Goal: Task Accomplishment & Management: Complete application form

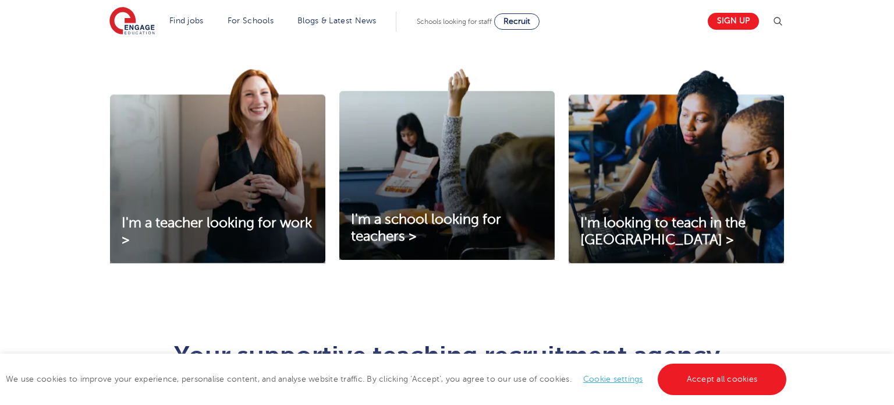
scroll to position [402, 0]
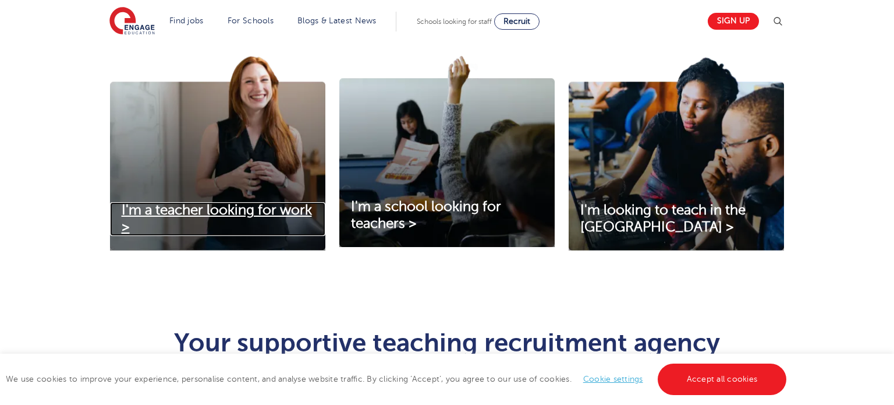
click at [224, 212] on span "I'm a teacher looking for work >" at bounding box center [217, 218] width 190 height 33
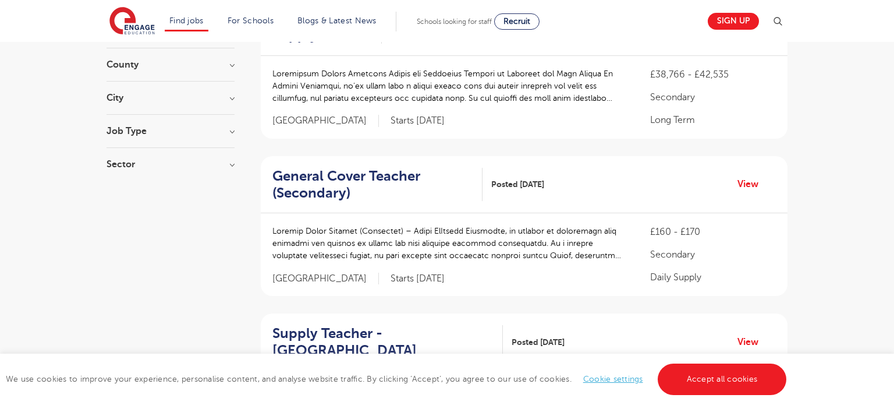
scroll to position [144, 0]
click at [732, 376] on link "Accept all cookies" at bounding box center [722, 378] width 129 height 31
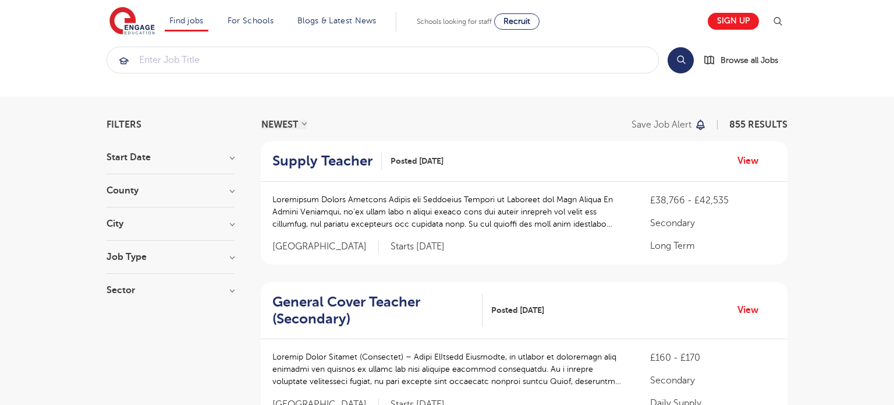
scroll to position [20, 0]
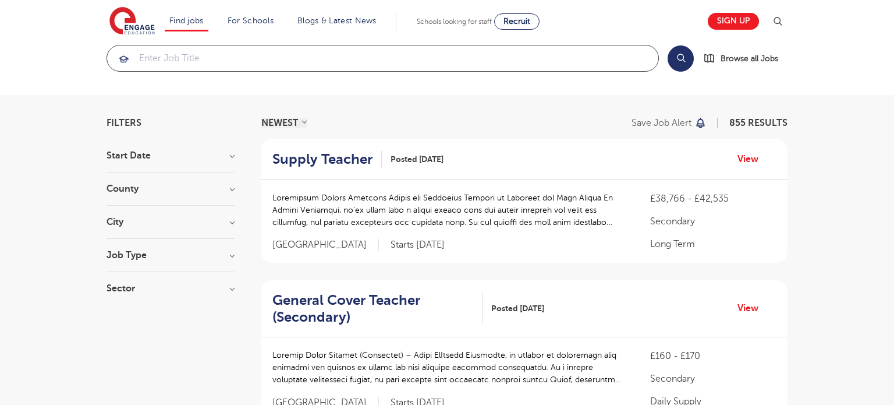
click at [260, 63] on input "search" at bounding box center [382, 58] width 551 height 26
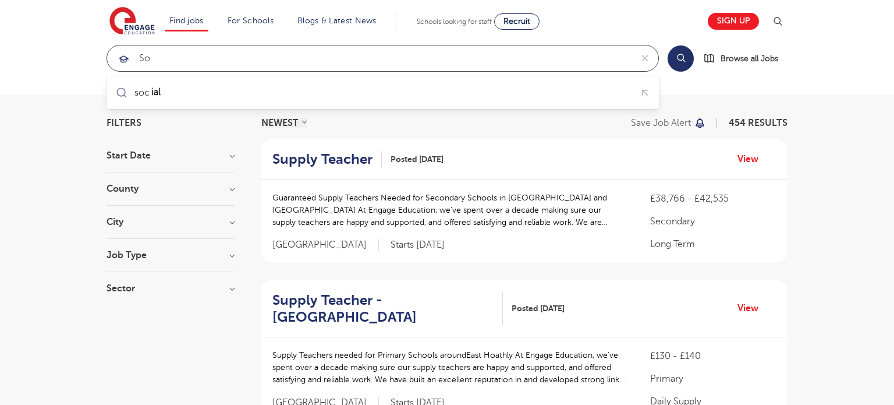
type input "s"
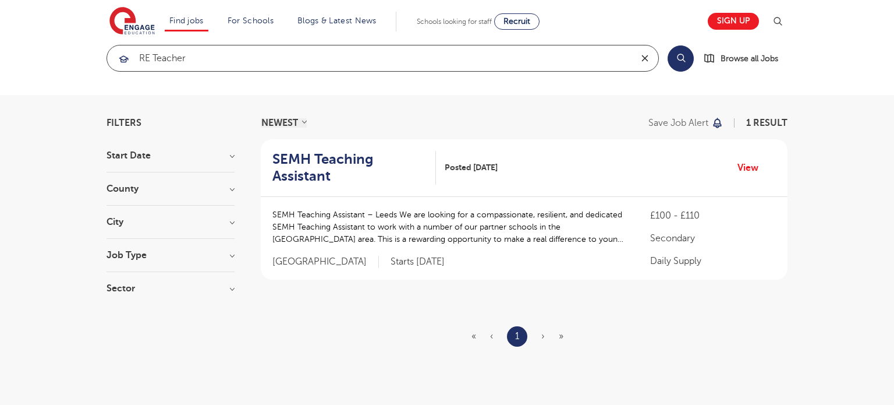
type input "RE teacher"
click at [642, 56] on icon "reset" at bounding box center [645, 58] width 12 height 10
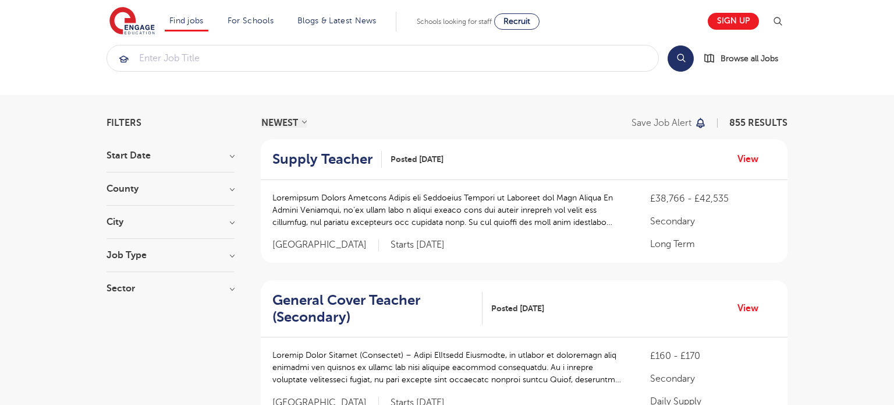
click at [224, 216] on section "Start Date September 124 October 1 Show more County London 600 Hertfordshire 13…" at bounding box center [171, 228] width 128 height 154
click at [231, 224] on h3 "City" at bounding box center [171, 221] width 128 height 9
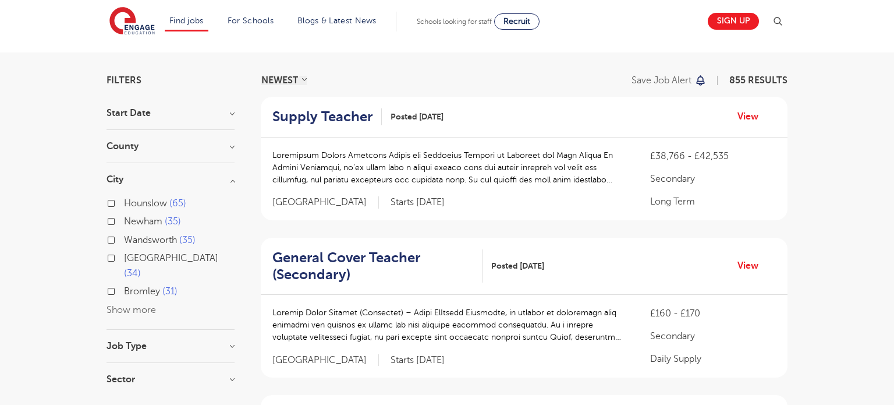
scroll to position [72, 0]
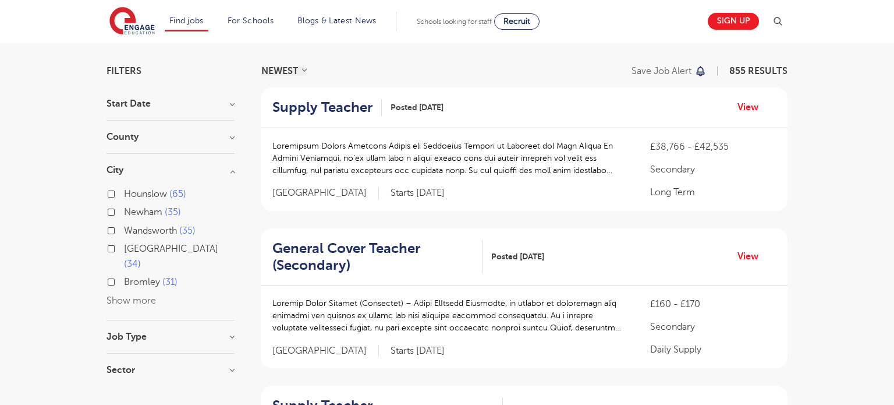
click at [136, 303] on button "Show more" at bounding box center [131, 300] width 49 height 10
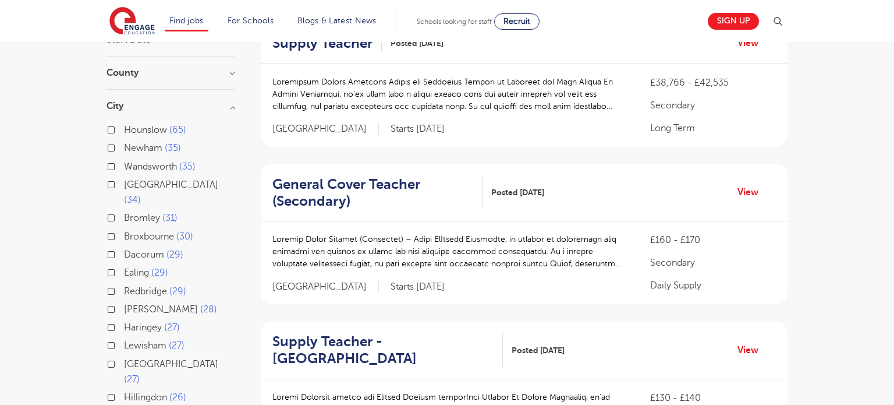
scroll to position [137, 0]
click at [124, 279] on label "Ealing 29" at bounding box center [146, 271] width 44 height 15
click at [124, 274] on input "Ealing 29" at bounding box center [128, 270] width 8 height 8
checkbox input "true"
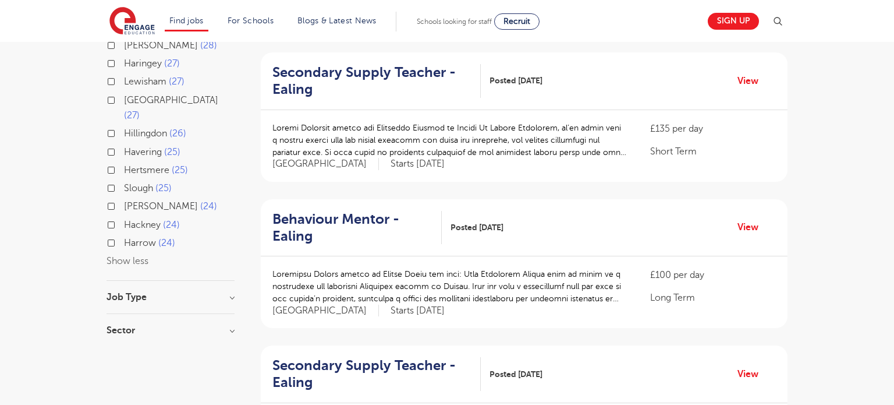
scroll to position [403, 0]
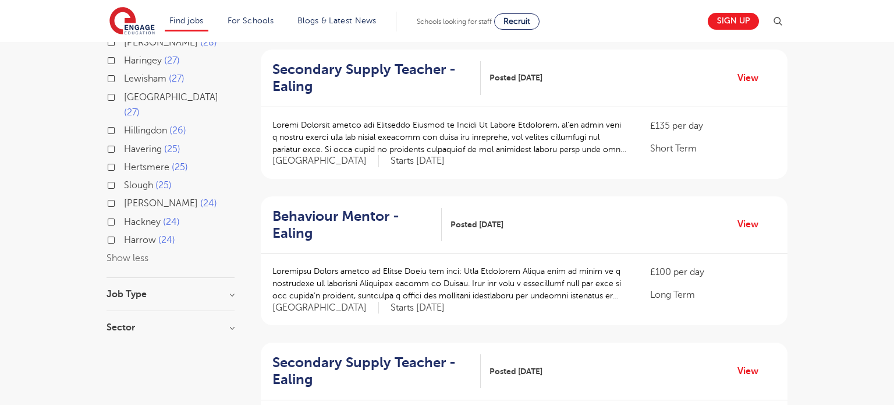
click at [124, 247] on label "Harrow 24" at bounding box center [149, 239] width 51 height 15
click at [124, 242] on input "Harrow 24" at bounding box center [128, 239] width 8 height 8
checkbox input "true"
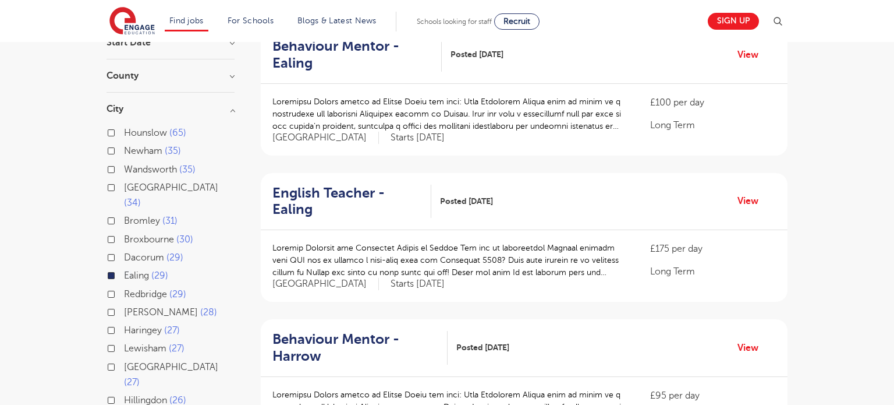
scroll to position [125, 0]
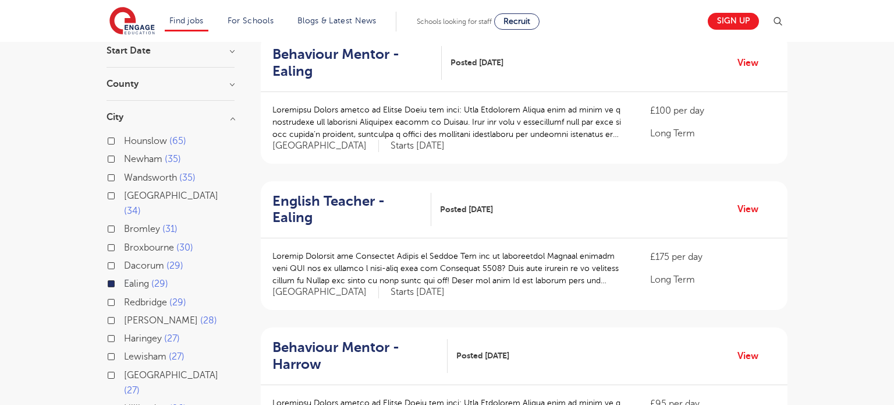
click at [124, 140] on label "Hounslow 65" at bounding box center [155, 140] width 62 height 15
click at [124, 140] on input "Hounslow 65" at bounding box center [128, 140] width 8 height 8
checkbox input "true"
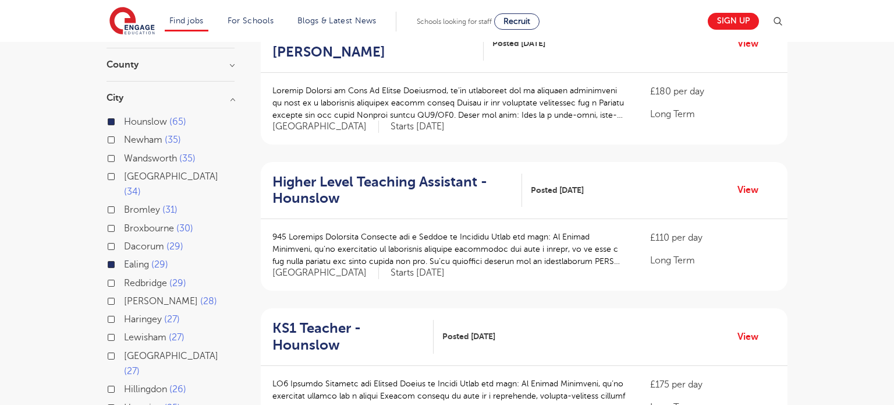
scroll to position [149, 0]
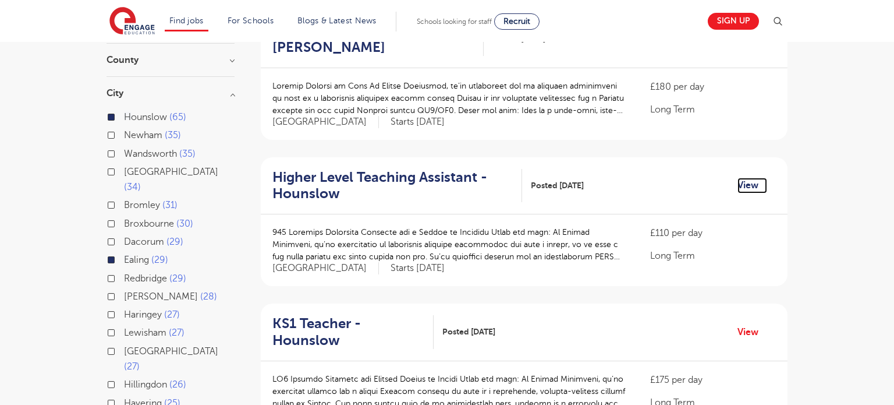
click at [748, 183] on link "View" at bounding box center [753, 185] width 30 height 15
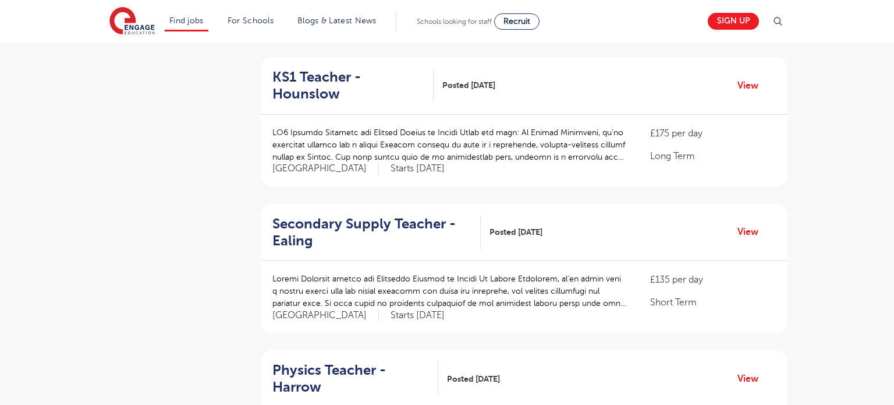
scroll to position [1129, 0]
click at [748, 223] on link "View" at bounding box center [753, 230] width 30 height 15
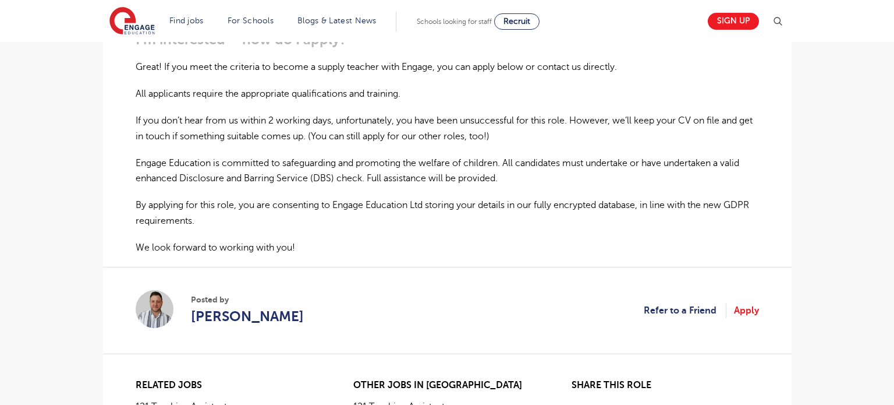
scroll to position [747, 0]
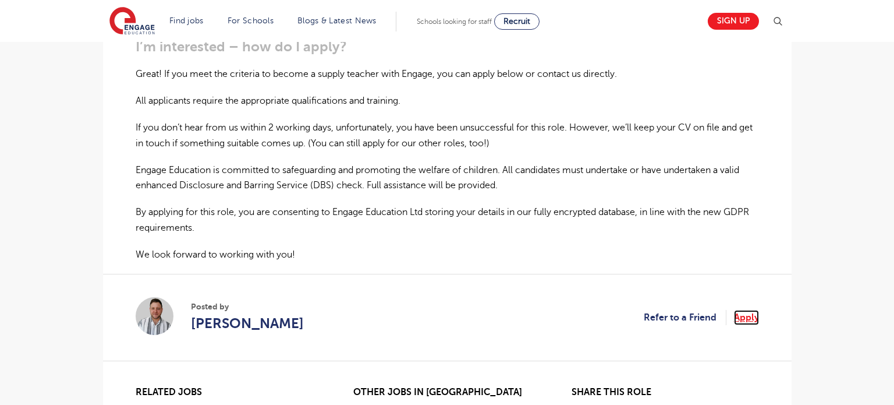
click at [743, 316] on link "Apply" at bounding box center [746, 317] width 25 height 15
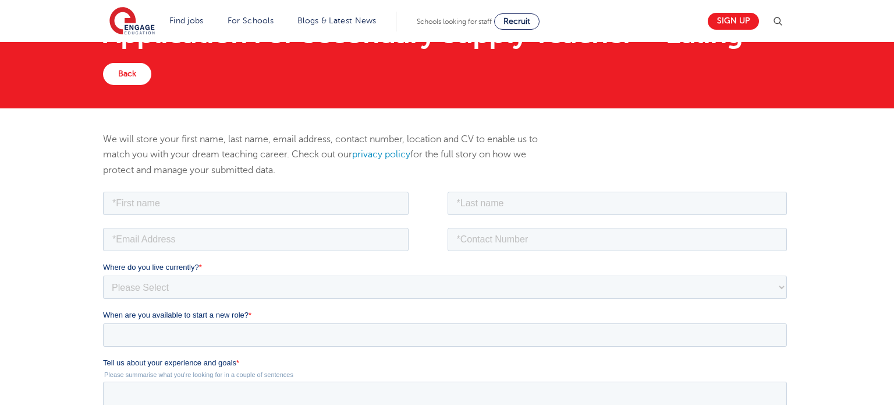
scroll to position [61, 0]
click at [266, 208] on input "text" at bounding box center [255, 202] width 306 height 23
type input "Rawah"
click at [491, 194] on input "text" at bounding box center [617, 202] width 340 height 23
type input "Zeidan"
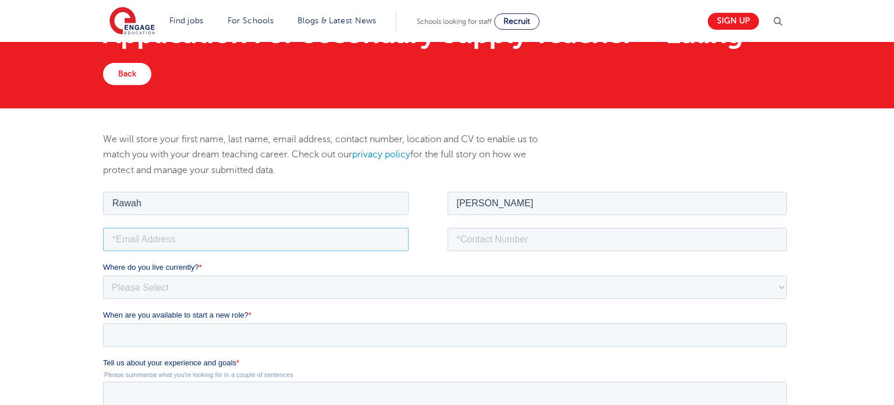
click at [260, 250] on input "email" at bounding box center [255, 238] width 306 height 23
type input "rawah.zeidan@hotmail.com"
click at [456, 236] on input "tel" at bounding box center [617, 238] width 340 height 23
type input "07312845420"
click at [249, 283] on select "Please Select UK Canada Ireland Australia New Zealand Europe USA South Africa J…" at bounding box center [444, 286] width 684 height 23
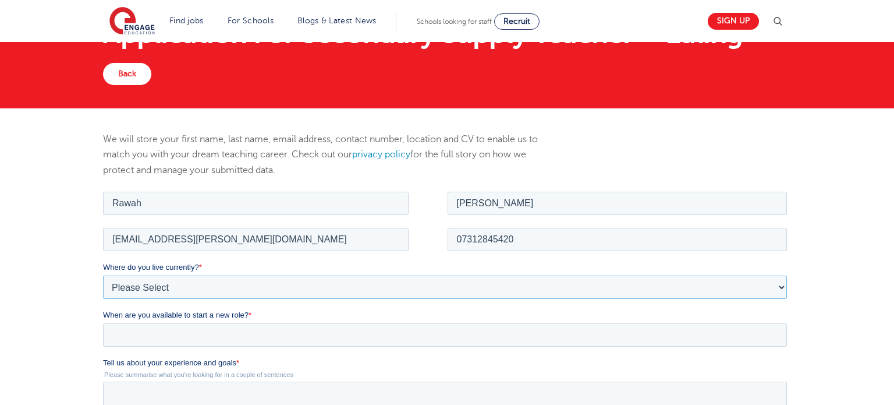
select select "UK"
click at [102, 275] on select "Please Select UK Canada Ireland Australia New Zealand Europe USA South Africa J…" at bounding box center [444, 286] width 684 height 23
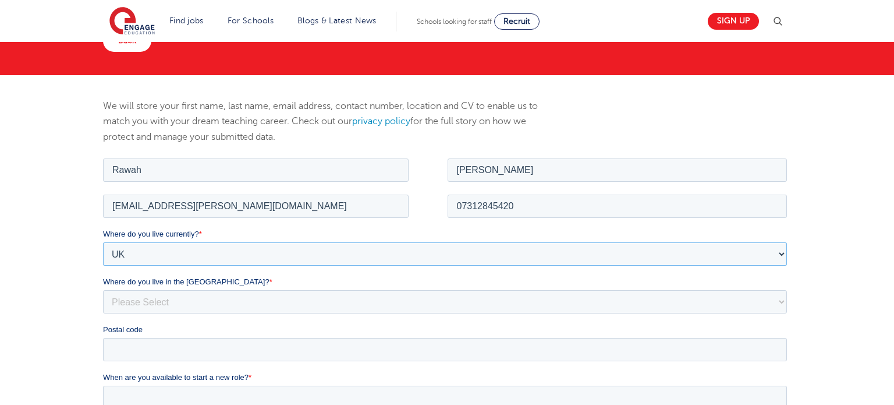
scroll to position [95, 0]
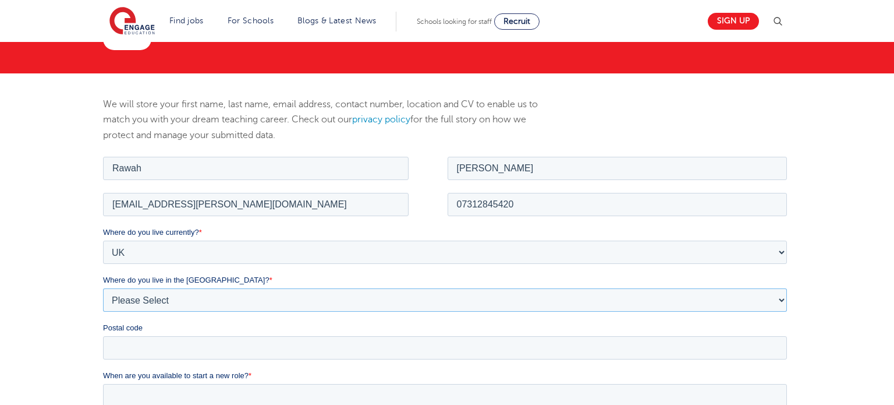
click at [169, 303] on select "Please Select Overseas Barnsley Bedfordshire Berkshire Bournemouth Bracknell Fo…" at bounding box center [444, 299] width 684 height 23
select select "City of London"
click at [102, 288] on select "Please Select Overseas Barnsley Bedfordshire Berkshire Bournemouth Bracknell Fo…" at bounding box center [444, 299] width 684 height 23
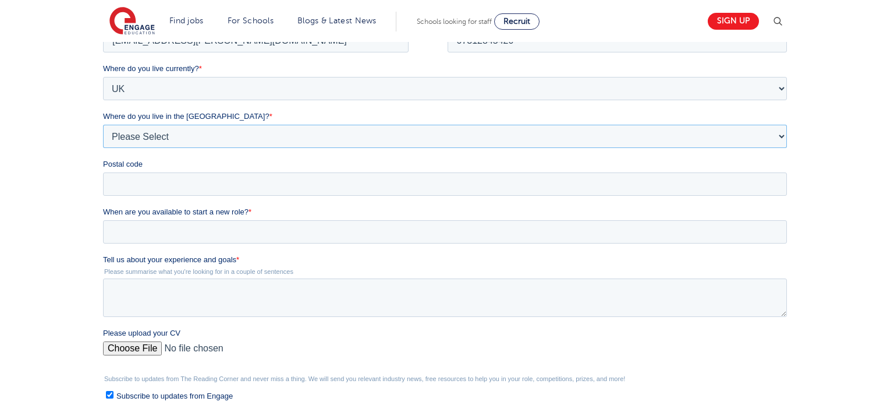
scroll to position [261, 0]
click at [254, 192] on input "Postal code" at bounding box center [444, 182] width 684 height 23
type input "w5 3HA"
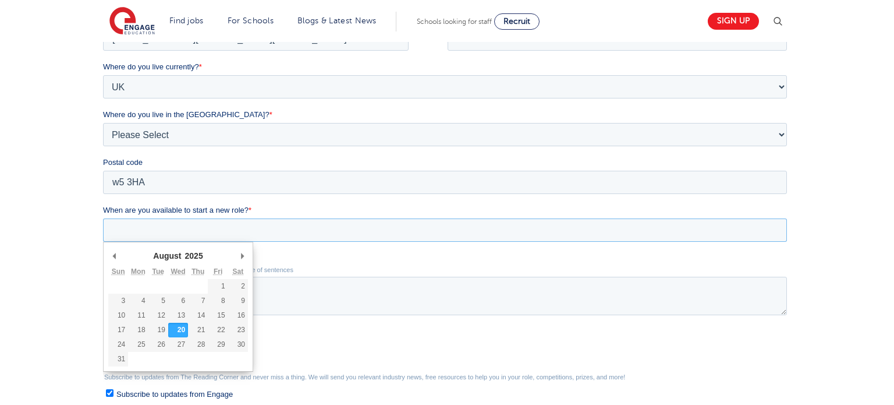
click at [222, 227] on input "When are you available to start a new role? *" at bounding box center [444, 229] width 684 height 23
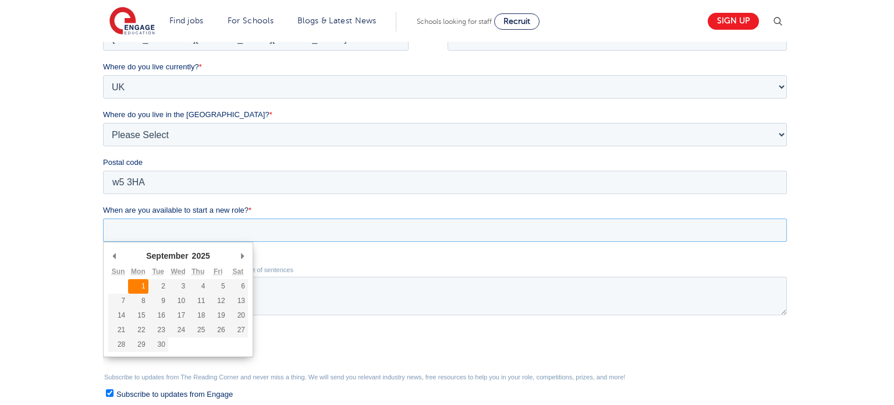
type div "2025-09-01"
type input "2025/09/01"
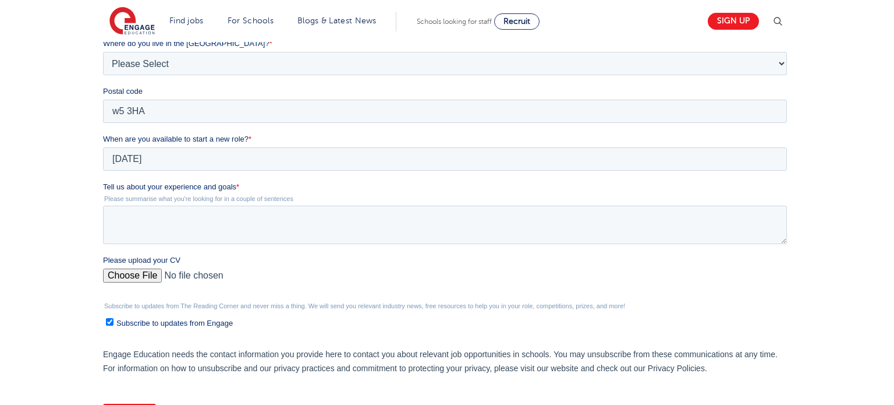
scroll to position [333, 0]
click at [164, 224] on textarea "Tell us about your experience and goals *" at bounding box center [444, 223] width 684 height 38
paste textarea "I am now looking for a full-time school-based teaching or support role where I …"
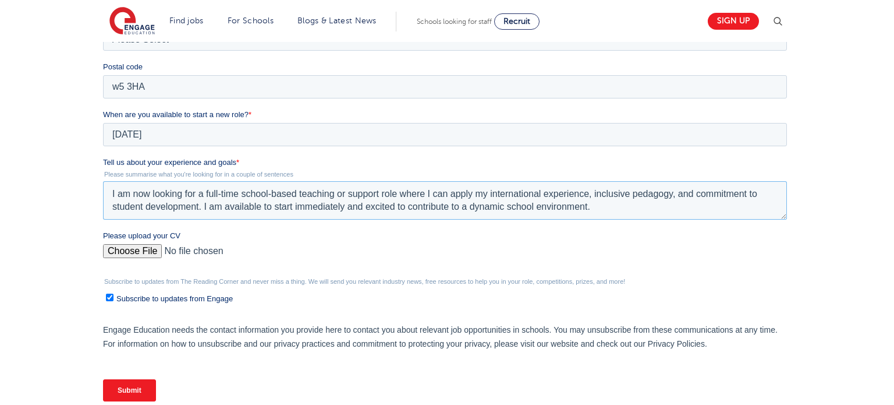
scroll to position [356, 0]
type textarea "I am now looking for a full-time school-based teaching or support role where I …"
click at [144, 250] on input "Please upload your CV" at bounding box center [444, 255] width 684 height 23
type input "C:\fakepath\Rawah Zeidan Curriculum Vitae Teaching & Tutoring Focus.pdf"
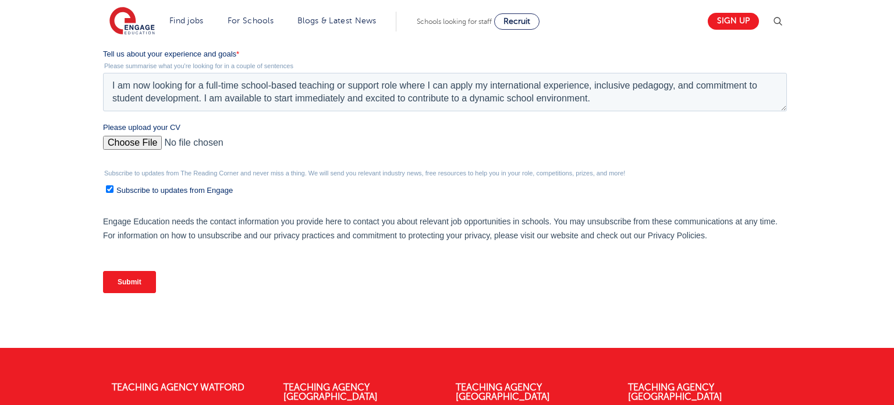
scroll to position [484, 0]
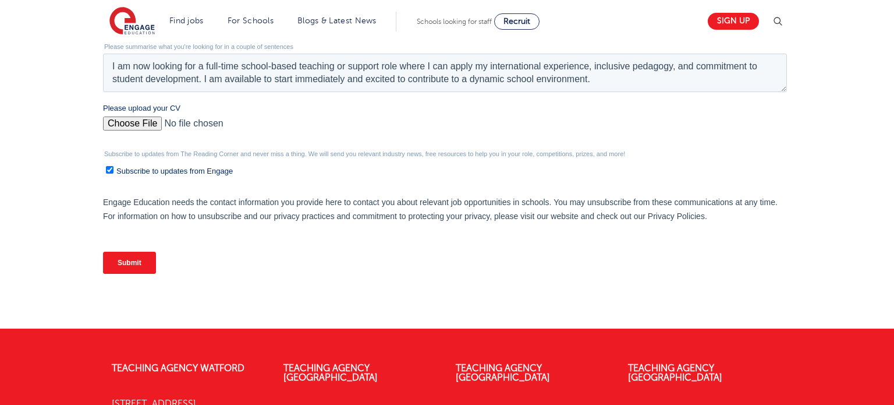
click at [132, 255] on input "Submit" at bounding box center [128, 263] width 53 height 22
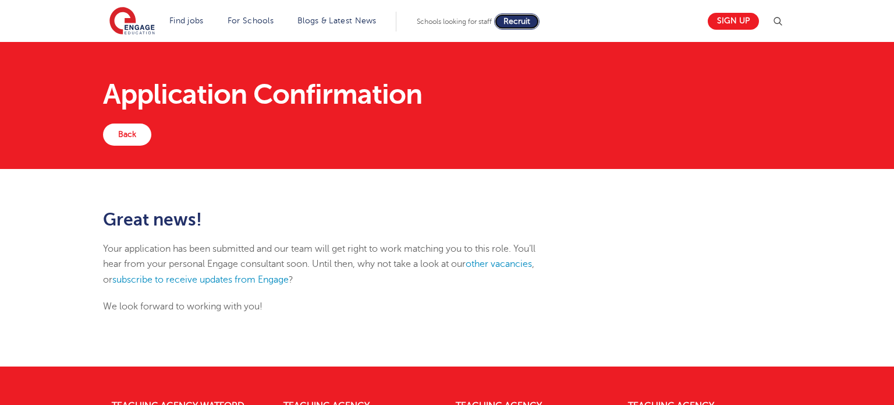
click at [526, 19] on span "Recruit" at bounding box center [517, 21] width 27 height 9
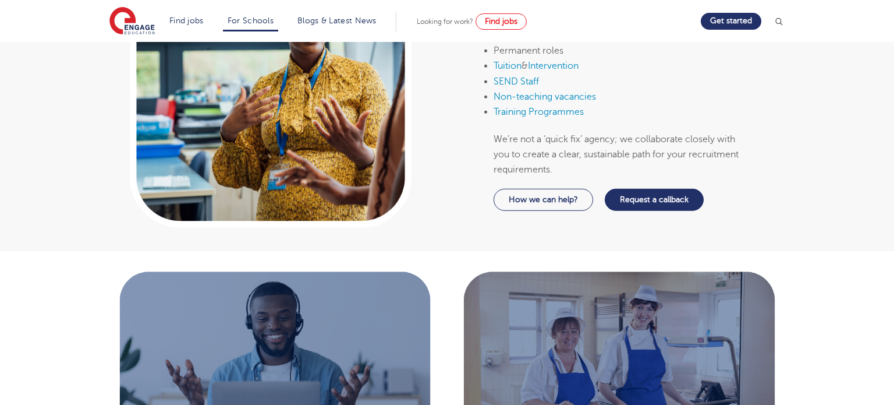
scroll to position [683, 0]
click at [665, 199] on link "Request a callback" at bounding box center [654, 199] width 99 height 22
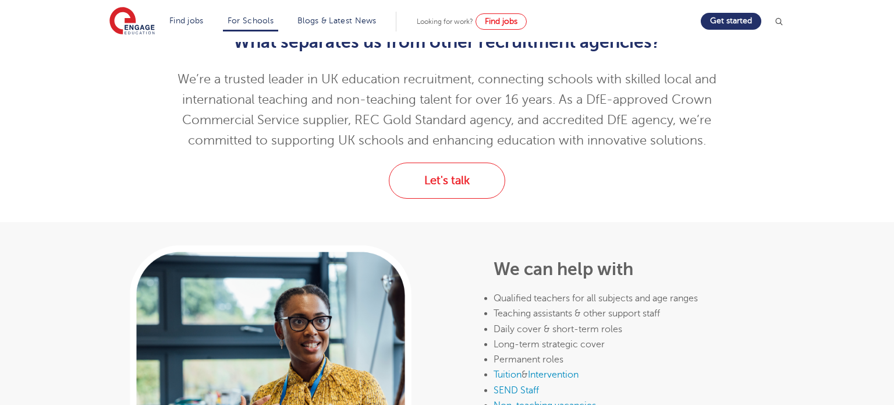
scroll to position [0, 0]
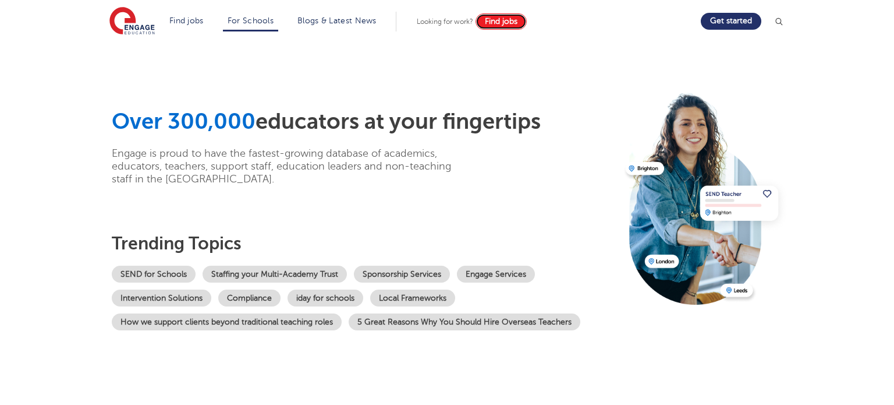
click at [504, 20] on span "Find jobs" at bounding box center [501, 21] width 33 height 9
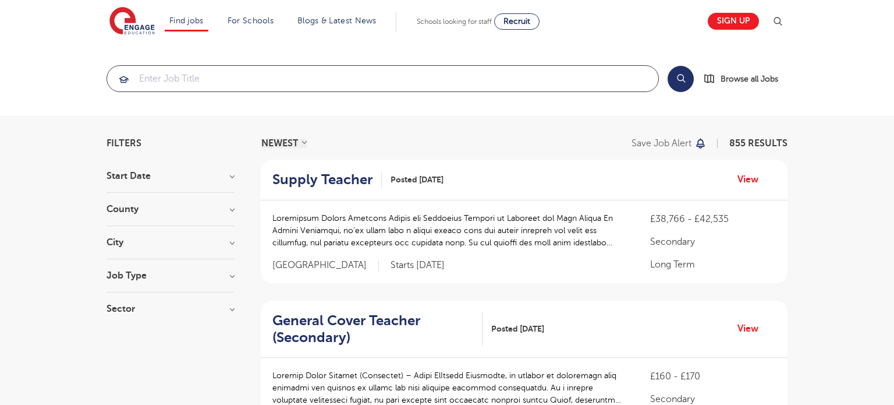
click at [343, 72] on input "search" at bounding box center [382, 79] width 551 height 26
click at [218, 210] on h3 "County" at bounding box center [171, 208] width 128 height 9
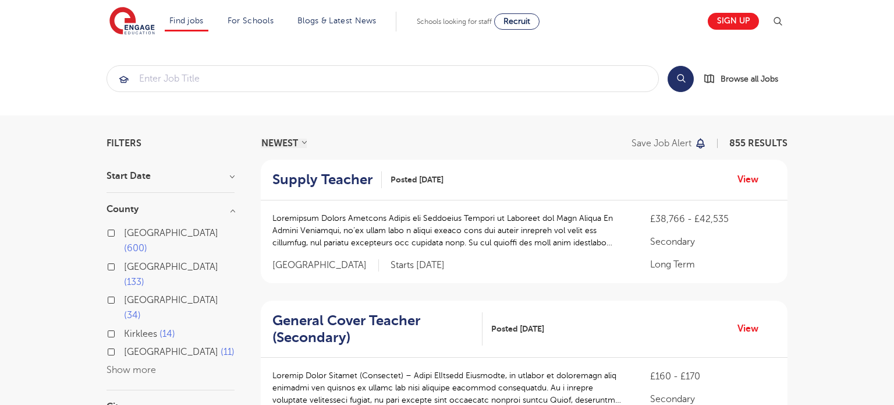
click at [124, 233] on label "London 600" at bounding box center [179, 240] width 111 height 31
click at [124, 233] on input "London 600" at bounding box center [128, 232] width 8 height 8
checkbox input "true"
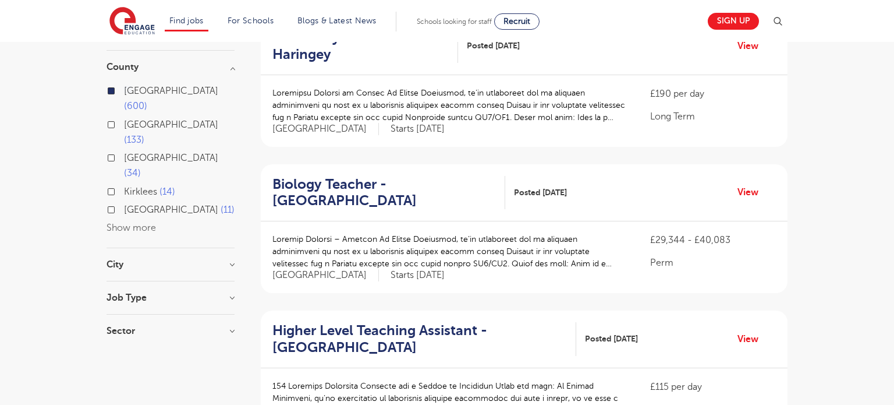
scroll to position [147, 0]
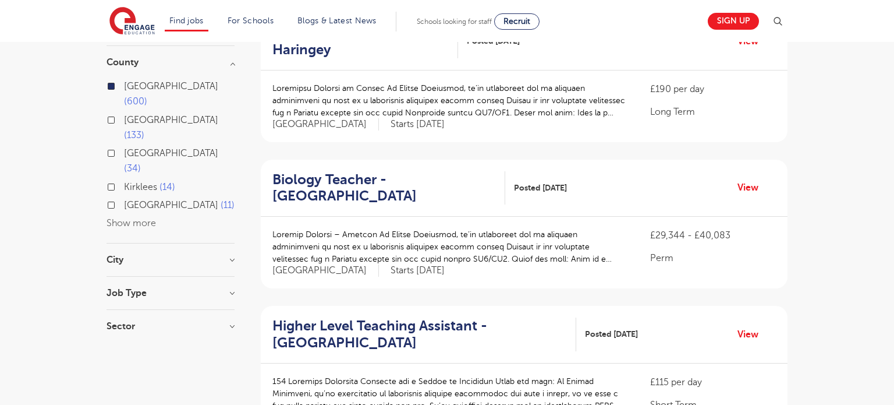
click at [181, 255] on h3 "City" at bounding box center [171, 259] width 128 height 9
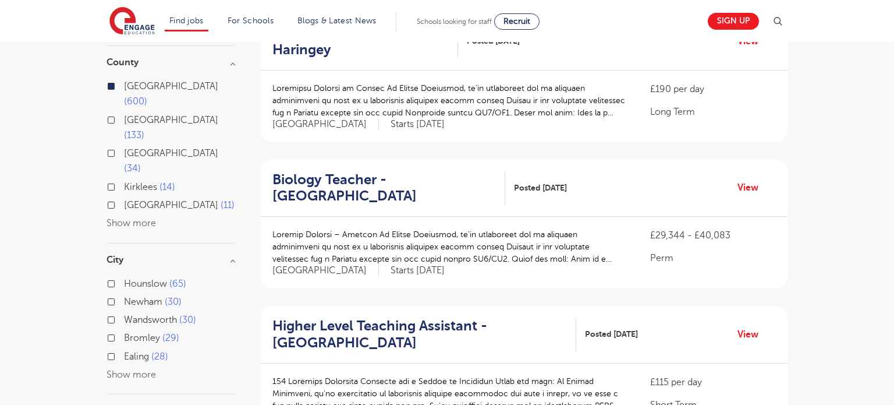
click at [124, 276] on label "Hounslow 65" at bounding box center [155, 283] width 62 height 15
click at [124, 278] on input "Hounslow 65" at bounding box center [128, 282] width 8 height 8
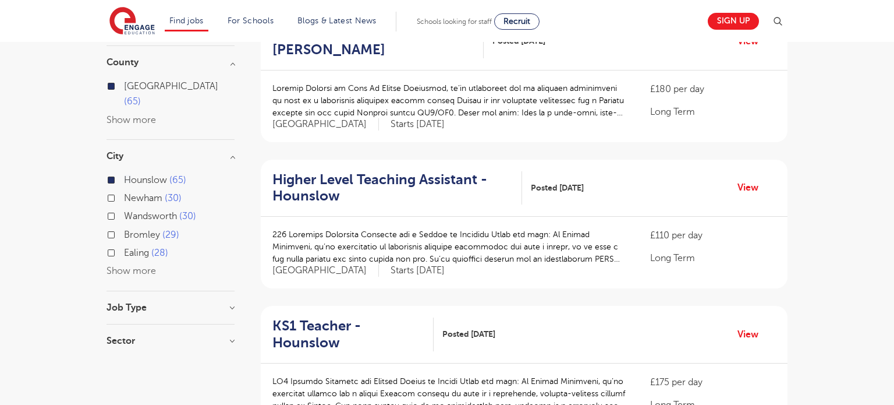
click at [124, 256] on label "Ealing 28" at bounding box center [146, 252] width 44 height 15
click at [124, 255] on input "Ealing 28" at bounding box center [128, 251] width 8 height 8
checkbox input "true"
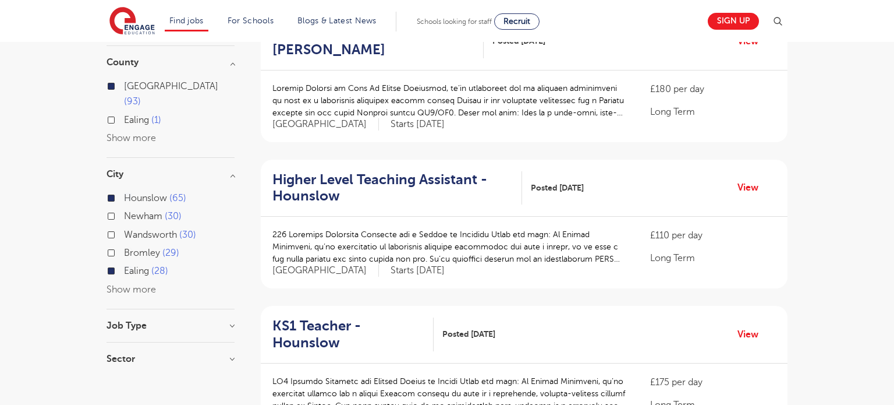
click at [146, 295] on button "Show more" at bounding box center [131, 289] width 49 height 10
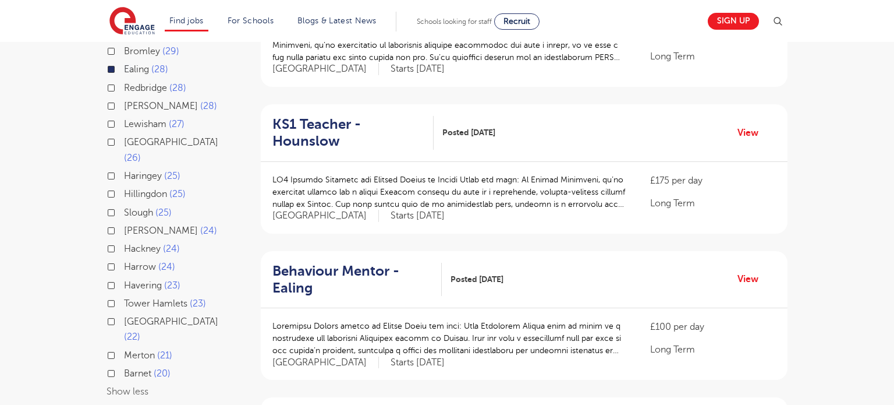
scroll to position [350, 0]
click at [124, 273] on label "Harrow 24" at bounding box center [149, 264] width 51 height 15
click at [124, 267] on input "Harrow 24" at bounding box center [128, 264] width 8 height 8
checkbox input "true"
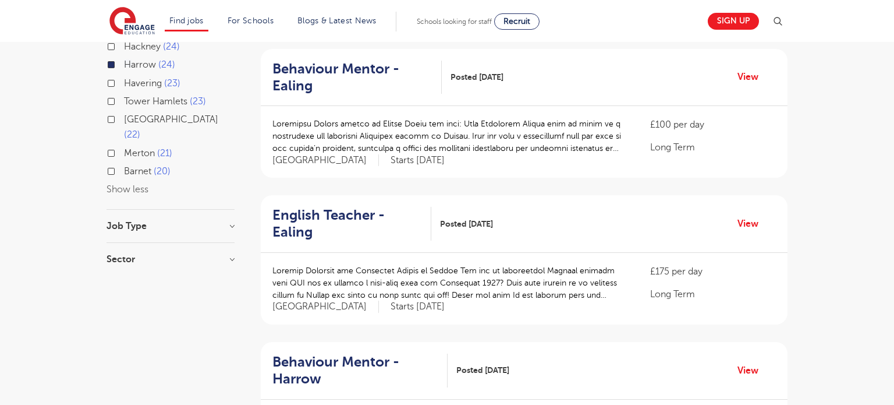
scroll to position [552, 0]
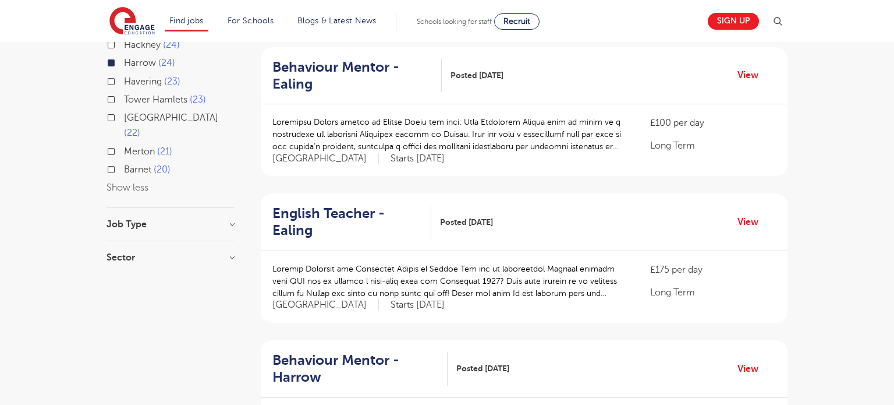
click at [230, 229] on h3 "Job Type" at bounding box center [171, 224] width 128 height 9
click at [230, 274] on h3 "Sector" at bounding box center [171, 268] width 128 height 9
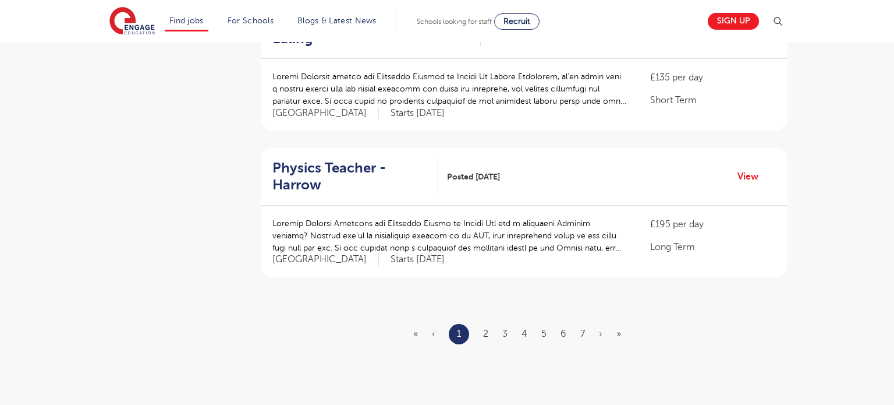
scroll to position [1333, 0]
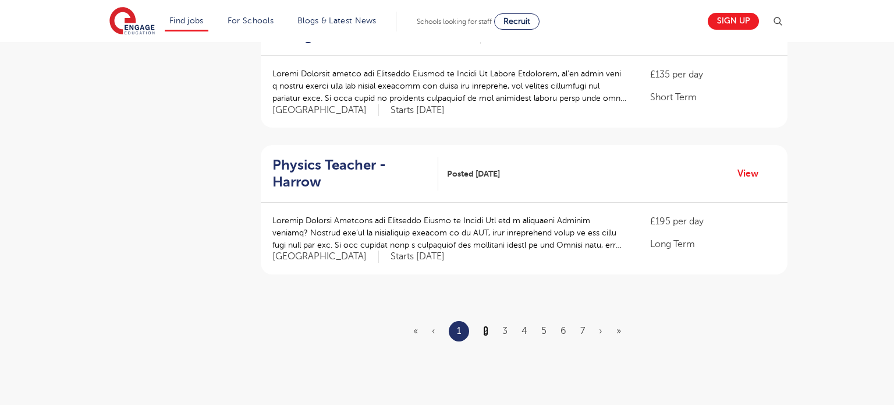
click at [486, 326] on link "2" at bounding box center [485, 331] width 5 height 10
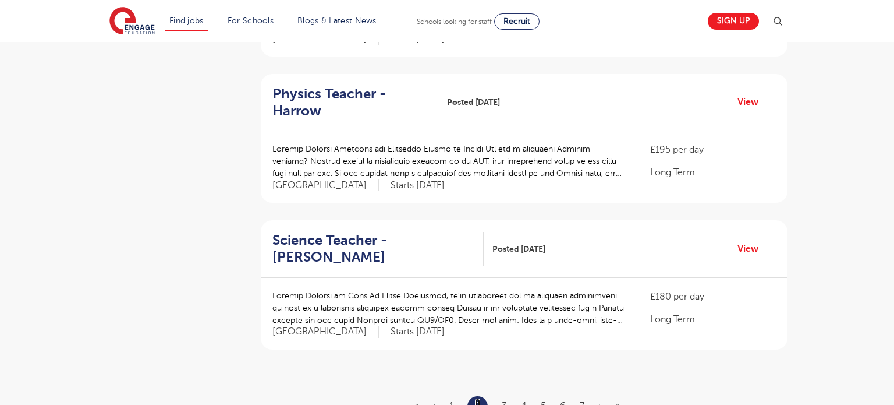
scroll to position [1258, 0]
click at [505, 400] on link "3" at bounding box center [504, 405] width 5 height 10
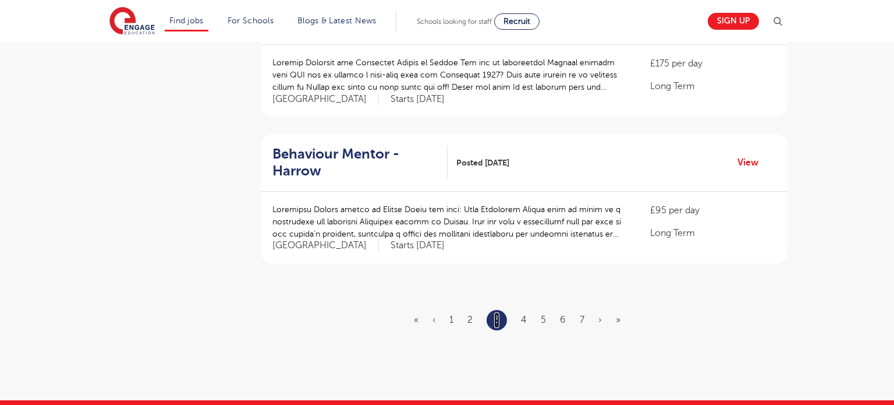
scroll to position [1347, 0]
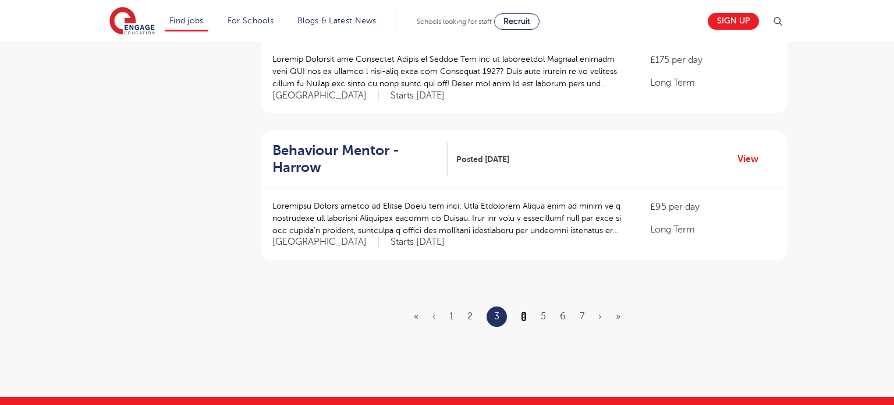
click at [524, 311] on link "4" at bounding box center [524, 316] width 6 height 10
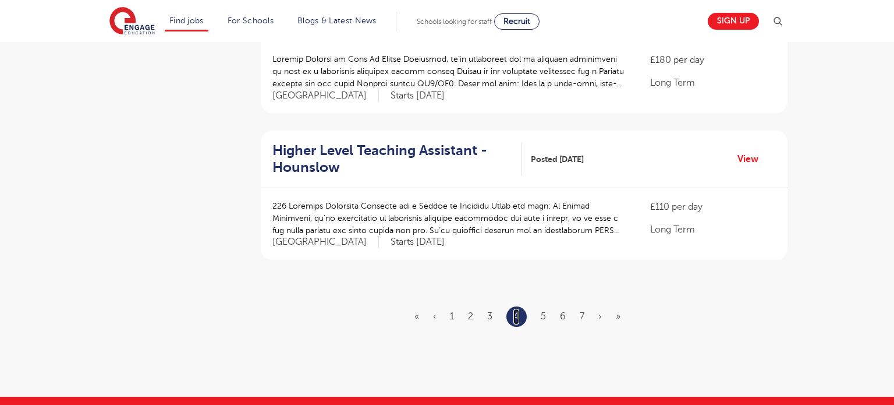
scroll to position [0, 0]
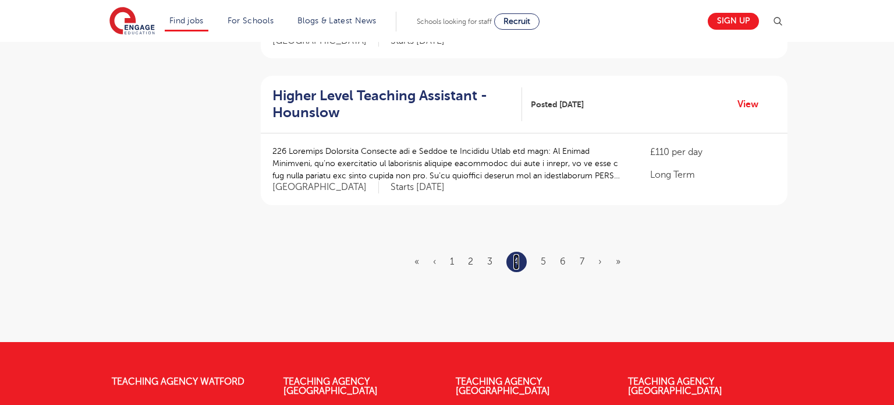
scroll to position [1403, 0]
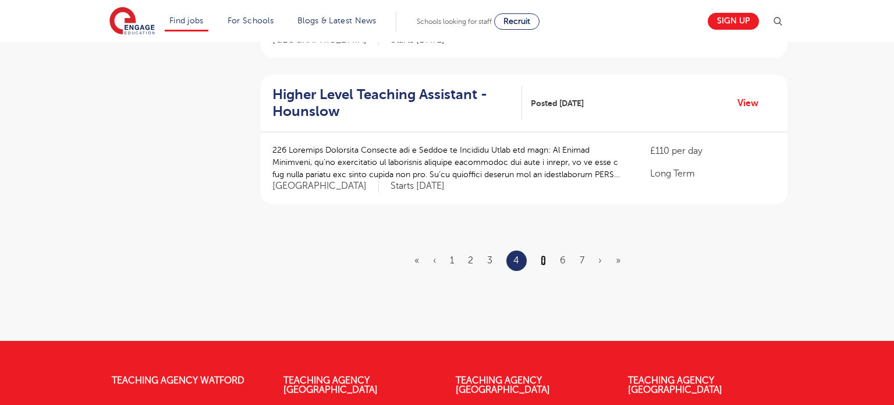
click at [541, 255] on link "5" at bounding box center [543, 260] width 5 height 10
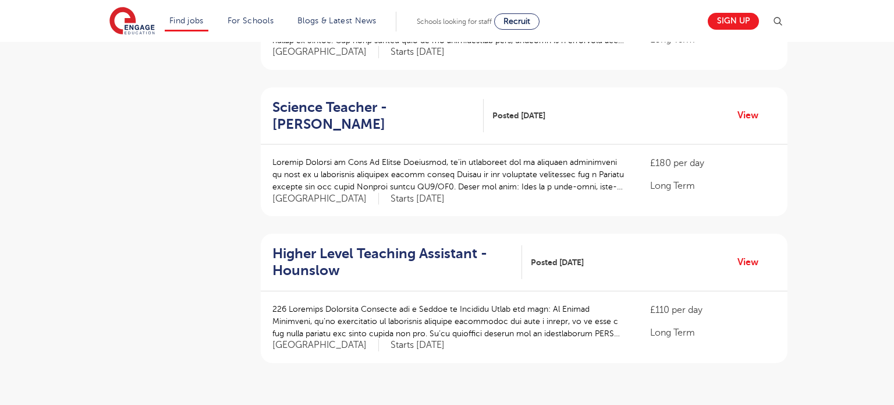
scroll to position [1247, 0]
